Goal: Task Accomplishment & Management: Use online tool/utility

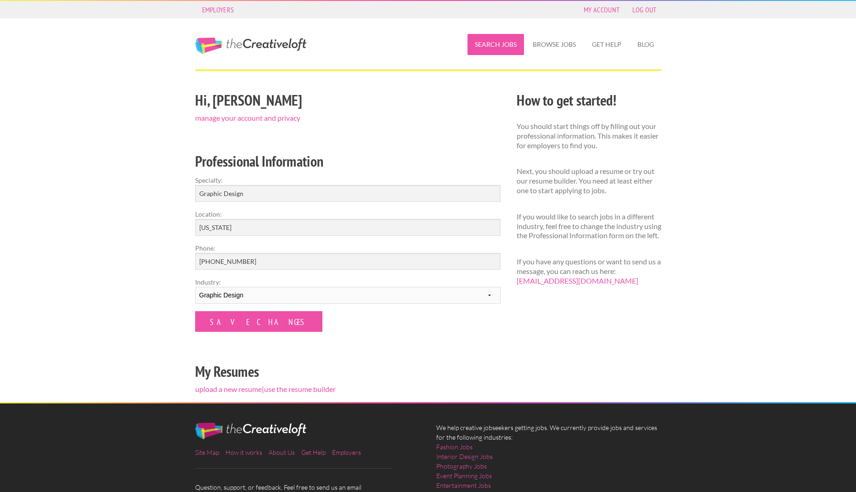
click at [489, 42] on link "Search Jobs" at bounding box center [495, 44] width 56 height 21
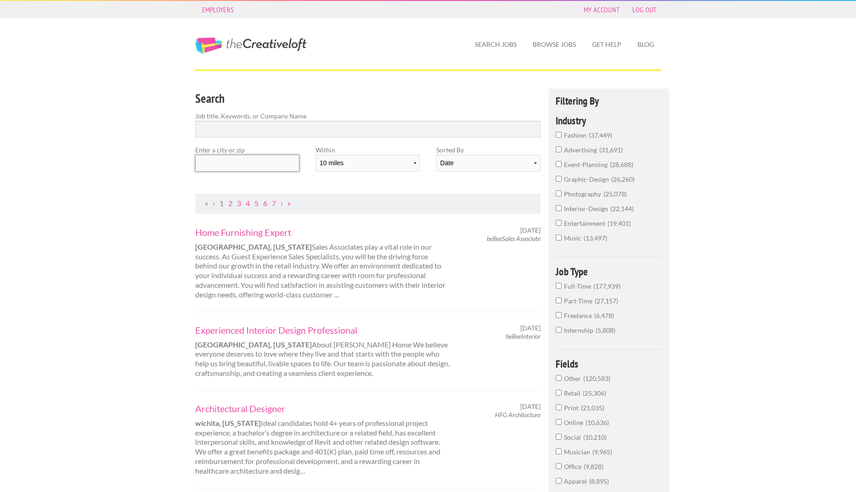
click at [218, 162] on input "text" at bounding box center [247, 163] width 104 height 17
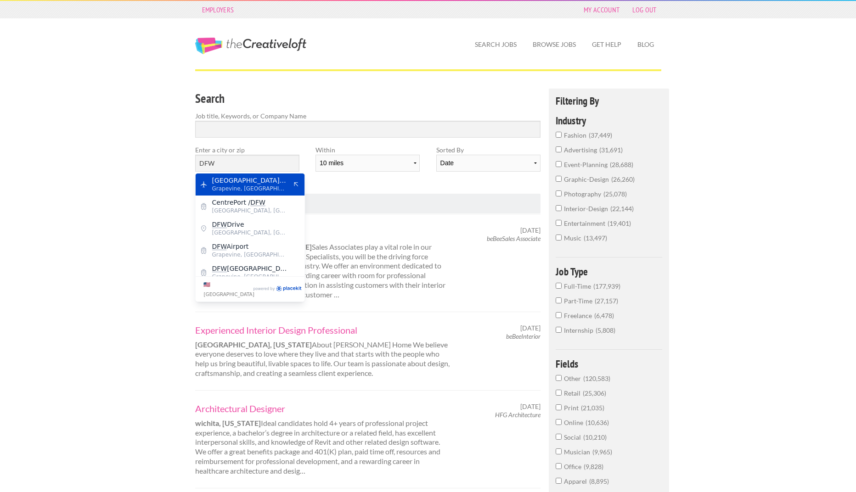
click at [276, 183] on span "Dallas/Fort Worth International Airport" at bounding box center [249, 180] width 75 height 8
type input "Dallas/Fort Worth International Airport"
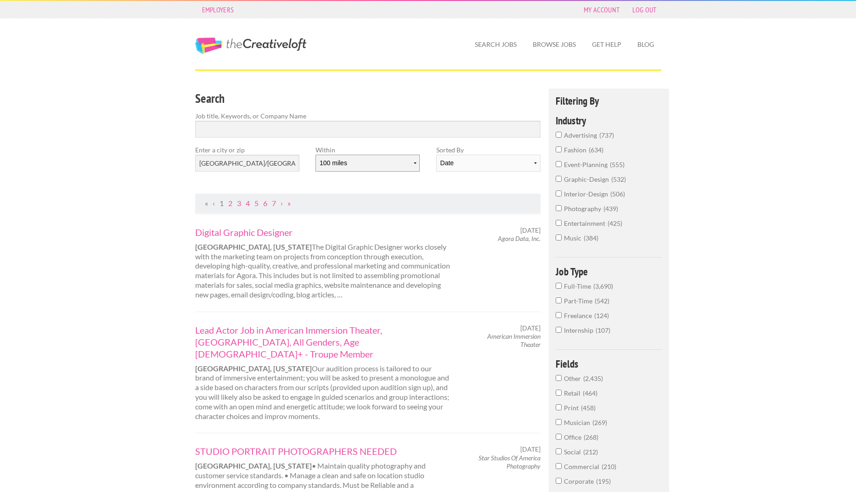
select select "50"
click at [561, 182] on input "graphic-design 508" at bounding box center [559, 179] width 6 height 6
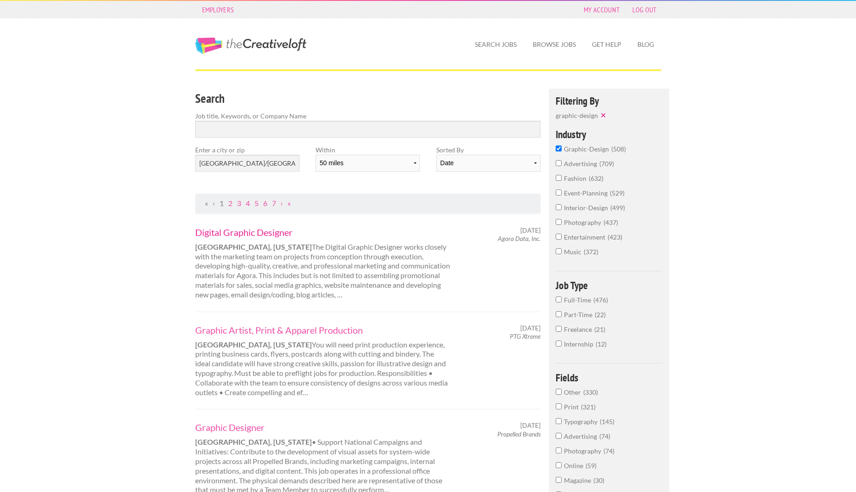
click at [259, 230] on link "Digital Graphic Designer" at bounding box center [322, 232] width 255 height 12
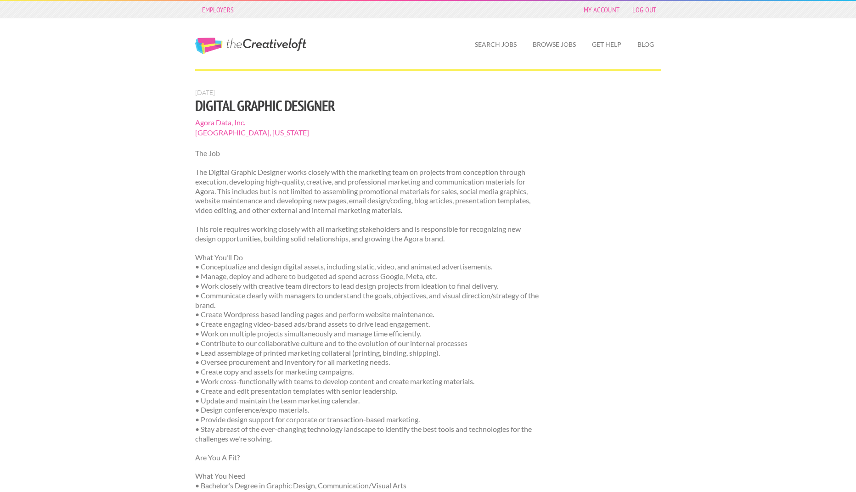
click at [228, 123] on span "Agora Data, Inc." at bounding box center [368, 123] width 346 height 10
